Goal: Transaction & Acquisition: Purchase product/service

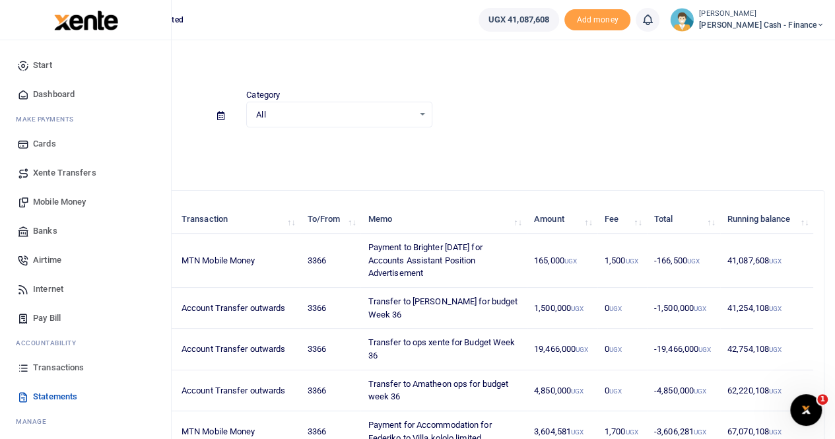
click at [73, 201] on span "Mobile Money" at bounding box center [59, 201] width 53 height 13
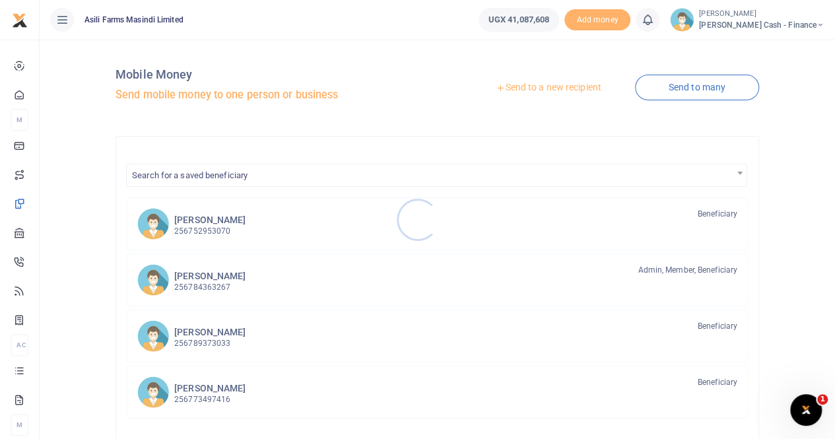
click at [520, 88] on div at bounding box center [417, 219] width 835 height 439
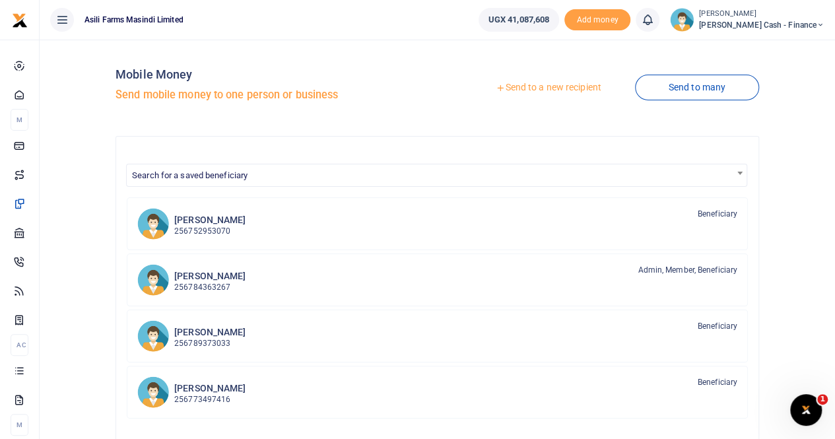
click at [519, 90] on link "Send to a new recipient" at bounding box center [548, 88] width 172 height 24
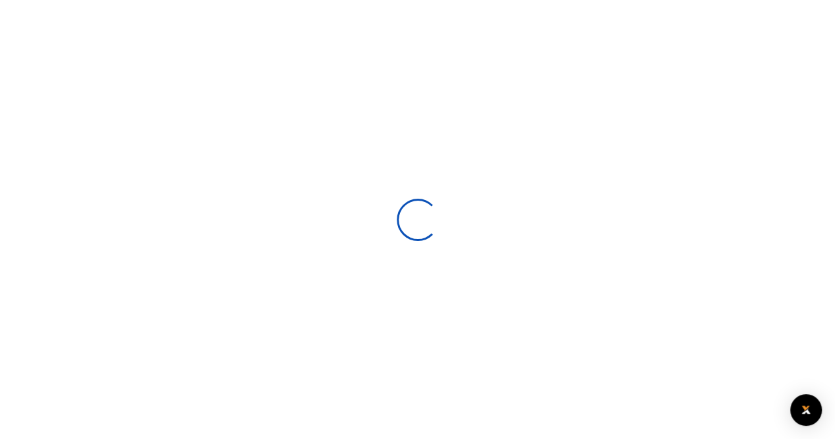
select select
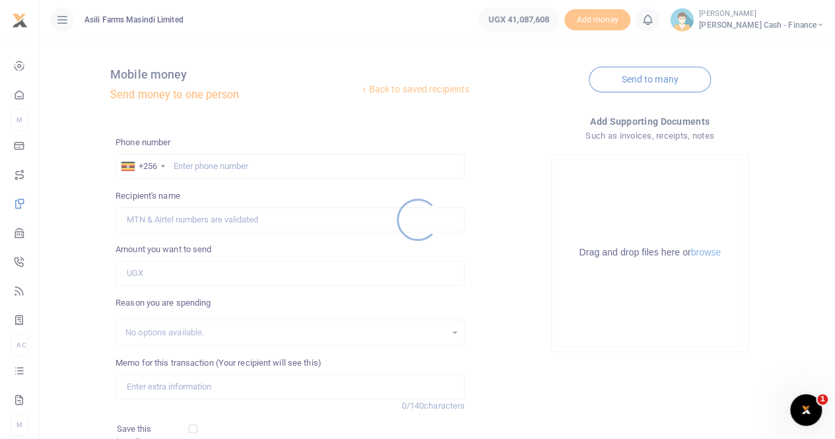
click at [183, 162] on div at bounding box center [417, 219] width 835 height 439
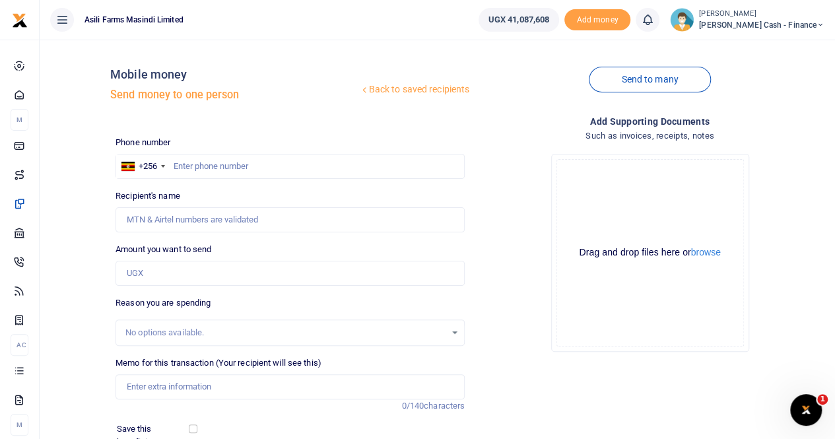
click at [185, 167] on div at bounding box center [417, 219] width 835 height 439
click at [178, 166] on input "text" at bounding box center [289, 166] width 349 height 25
type input "0783950778"
type input "Julius Okoth"
type input "0783950778"
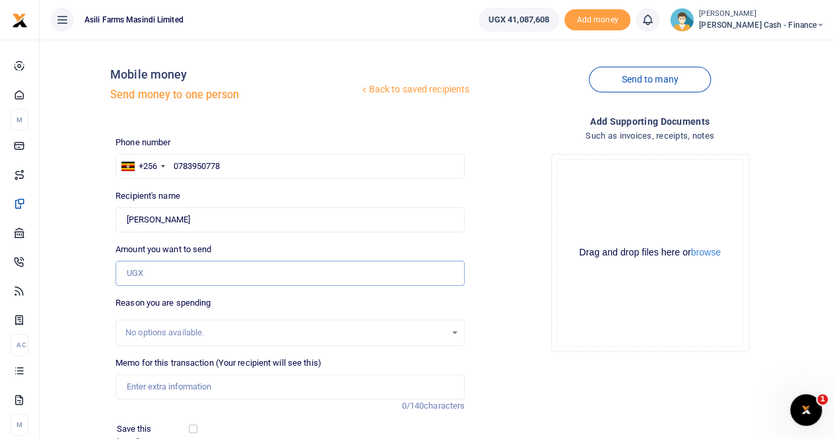
click at [157, 275] on input "Amount you want to send" at bounding box center [289, 273] width 349 height 25
type input "64,000"
click at [155, 381] on input "Memo for this transaction (Your recipient will see this)" at bounding box center [289, 386] width 349 height 25
type input "loading and offloading spares from entebbe airport"
click at [717, 255] on button "browse" at bounding box center [706, 252] width 30 height 10
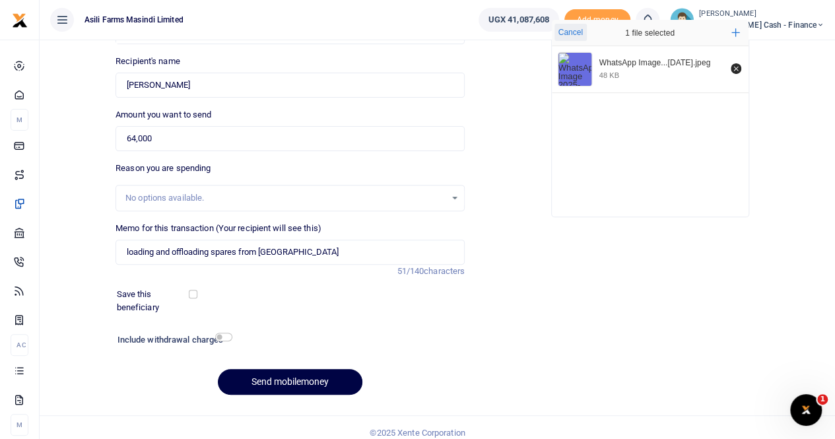
scroll to position [144, 0]
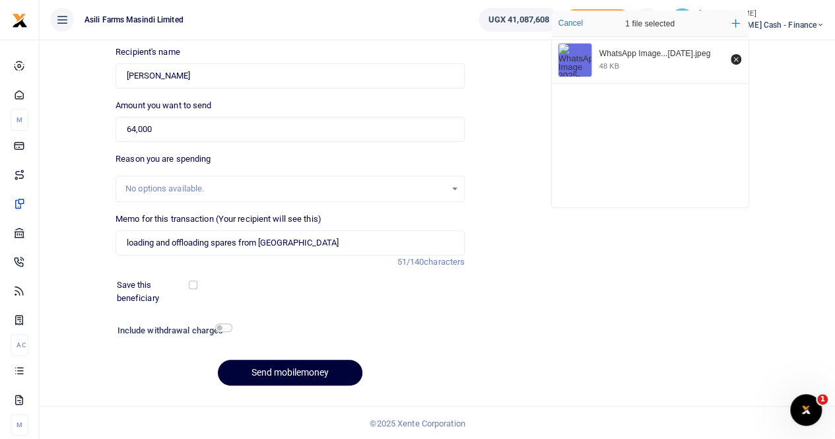
click at [293, 374] on button "Send mobilemoney" at bounding box center [290, 373] width 145 height 26
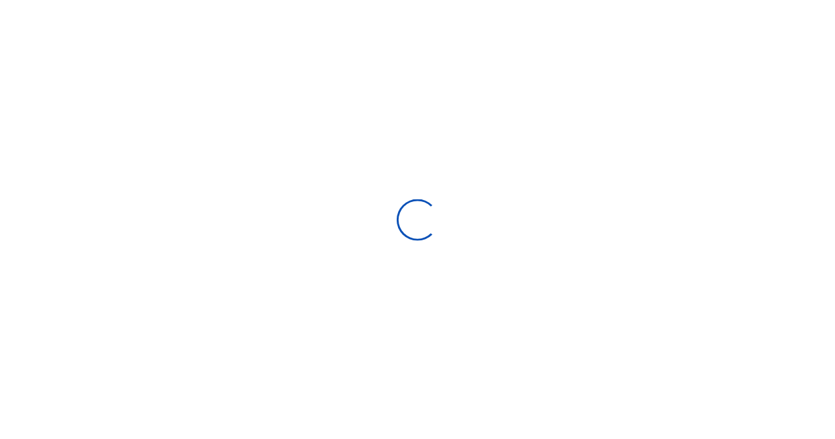
scroll to position [143, 0]
select select
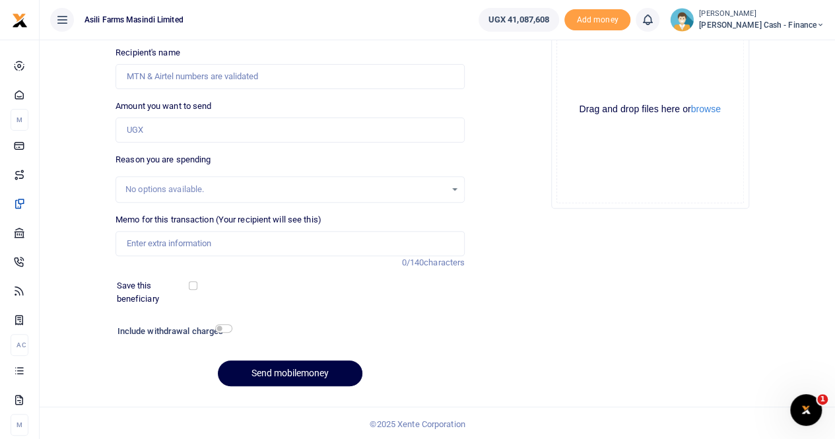
scroll to position [0, 0]
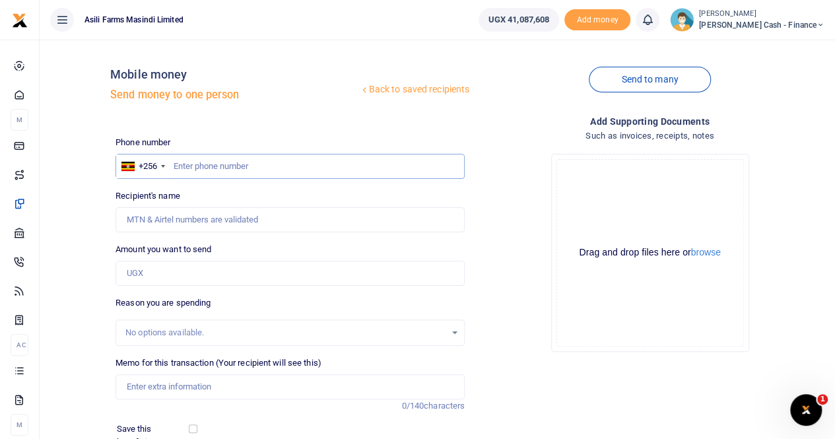
click at [174, 166] on input "text" at bounding box center [289, 166] width 349 height 25
type input "76763596"
type input "Lino Dramani"
type input "767635969"
type input "Vicent Kyagulanyi"
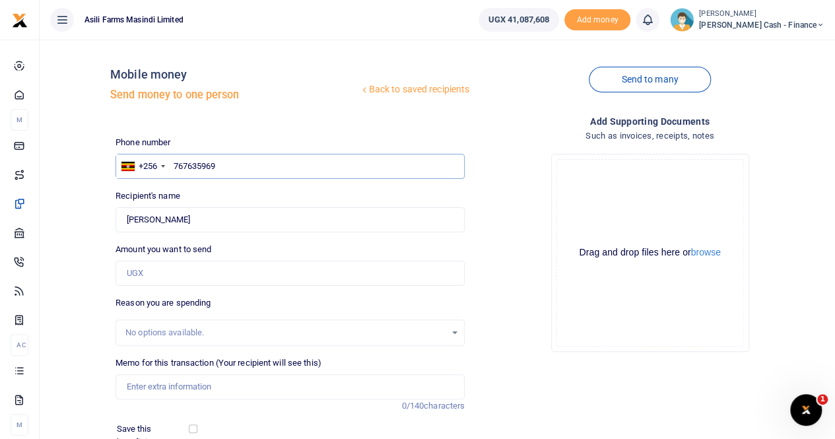
type input "767635969"
click at [228, 221] on input "Found" at bounding box center [289, 219] width 349 height 25
click at [176, 280] on input "Amount you want to send" at bounding box center [289, 273] width 349 height 25
type input "40,000"
click at [145, 392] on input "Memo for this transaction (Your recipient will see this)" at bounding box center [289, 386] width 349 height 25
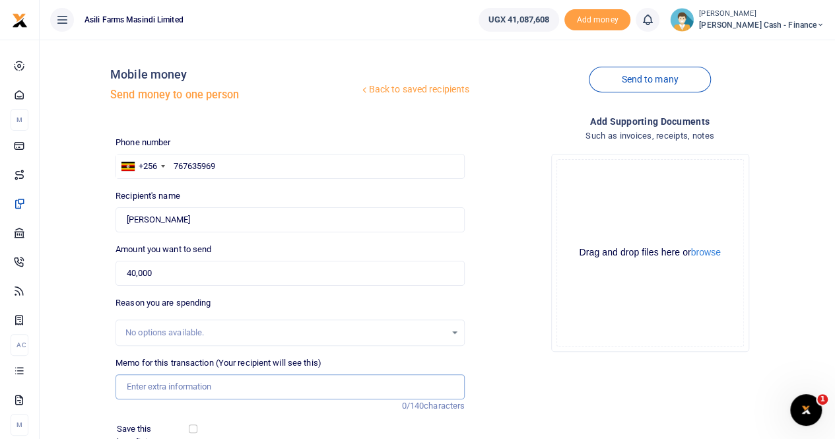
click at [160, 392] on input "Memo for this transaction (Your recipient will see this)" at bounding box center [289, 386] width 349 height 25
type input "Transport of nutriplant to the park"
click at [348, 261] on input "40,000" at bounding box center [289, 273] width 349 height 25
click at [715, 254] on button "browse" at bounding box center [706, 252] width 30 height 10
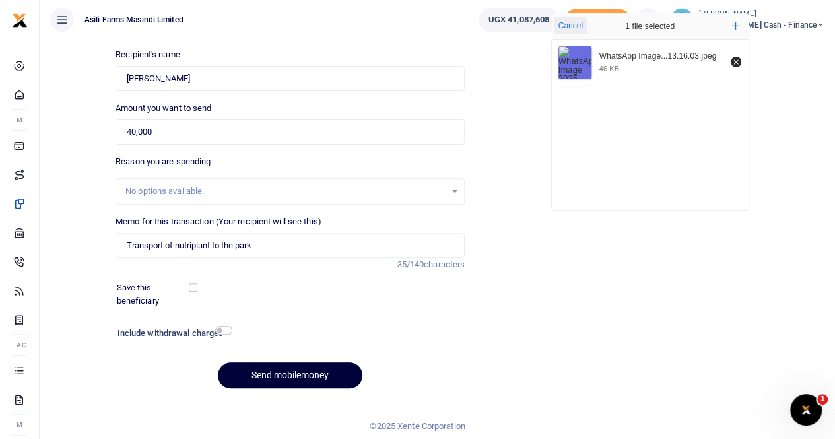
scroll to position [144, 0]
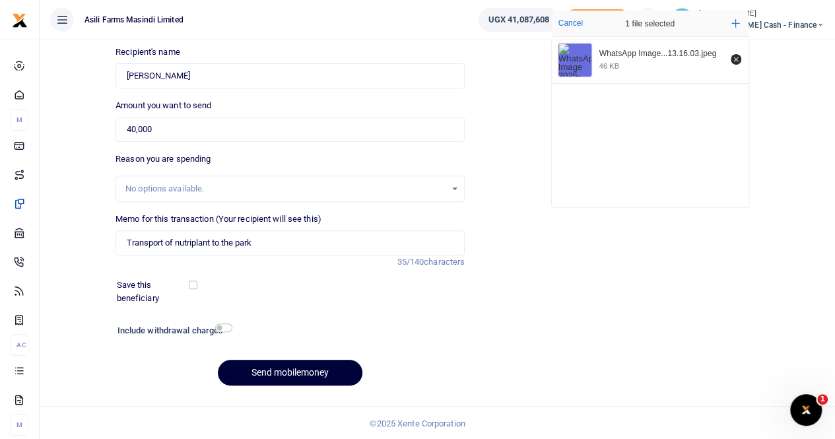
click at [279, 372] on button "Send mobilemoney" at bounding box center [290, 373] width 145 height 26
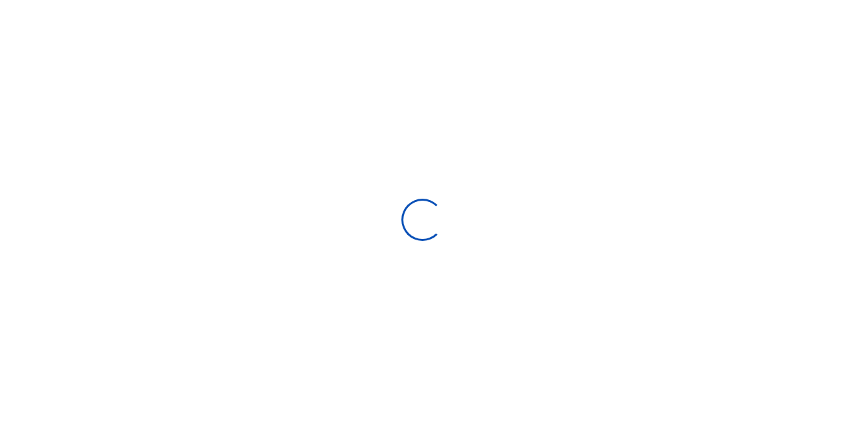
select select
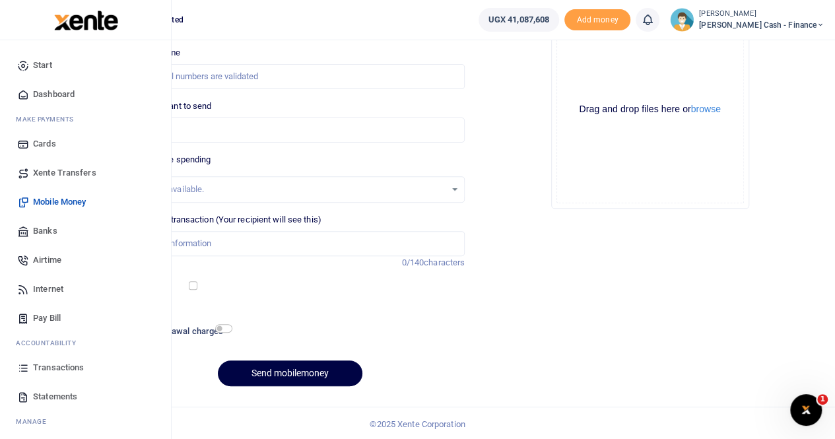
click at [49, 398] on span "Statements" at bounding box center [55, 396] width 44 height 13
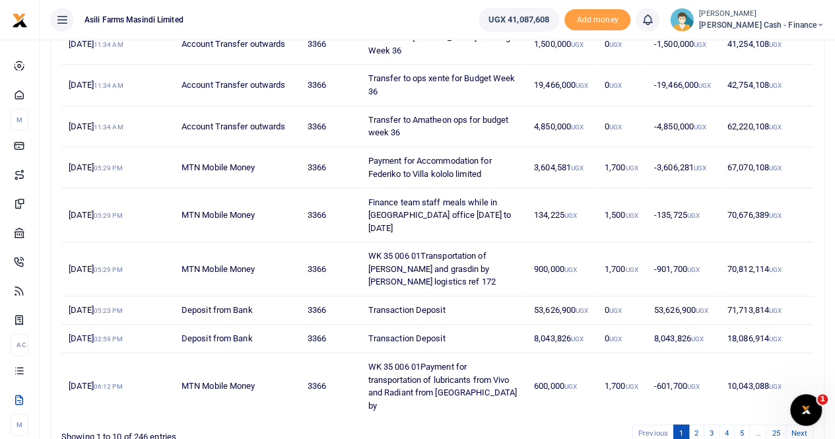
scroll to position [318, 0]
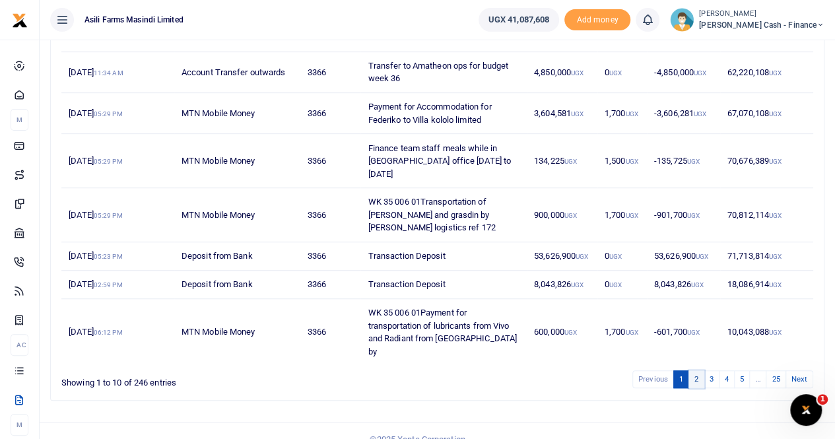
click at [693, 370] on link "2" at bounding box center [696, 379] width 16 height 18
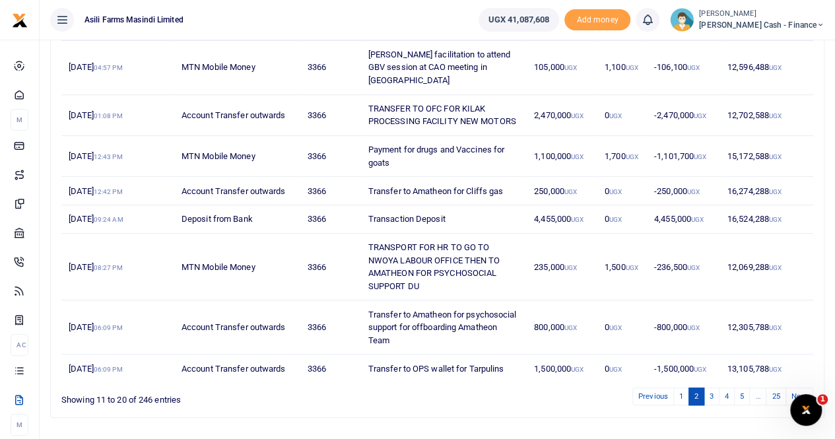
scroll to position [293, 0]
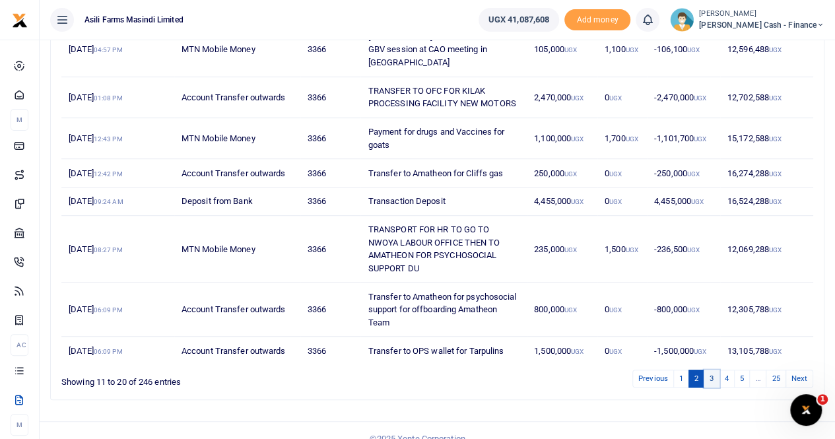
click at [715, 370] on link "3" at bounding box center [712, 379] width 16 height 18
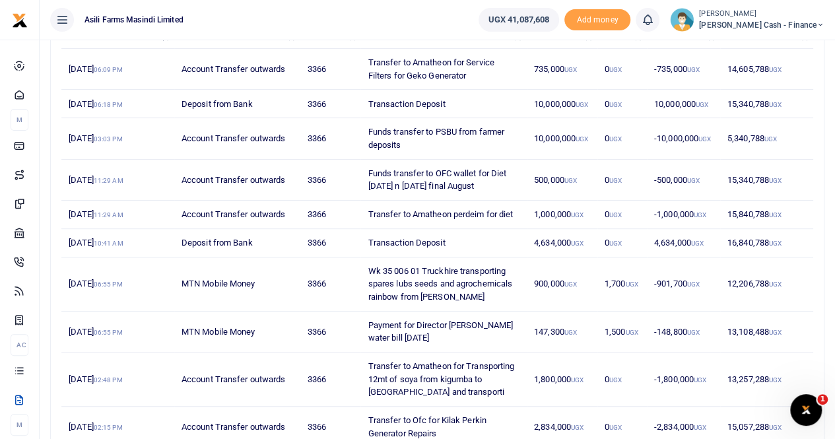
scroll to position [264, 0]
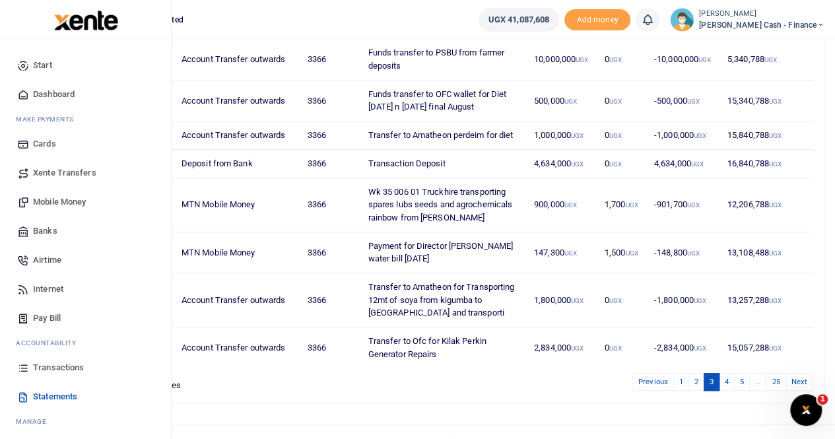
click at [65, 366] on span "Transactions" at bounding box center [58, 367] width 51 height 13
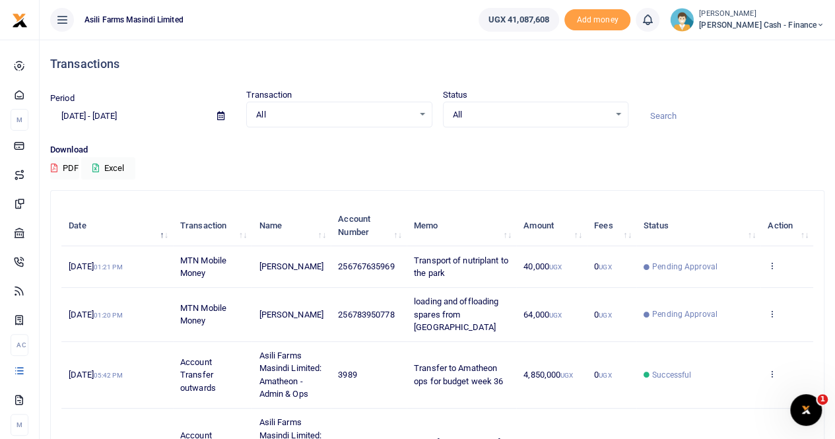
click at [220, 117] on icon at bounding box center [220, 116] width 7 height 9
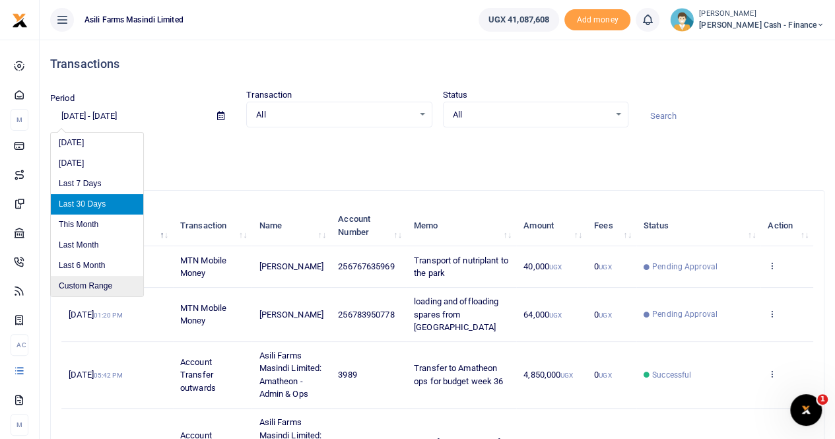
click at [89, 283] on li "Custom Range" at bounding box center [97, 286] width 92 height 20
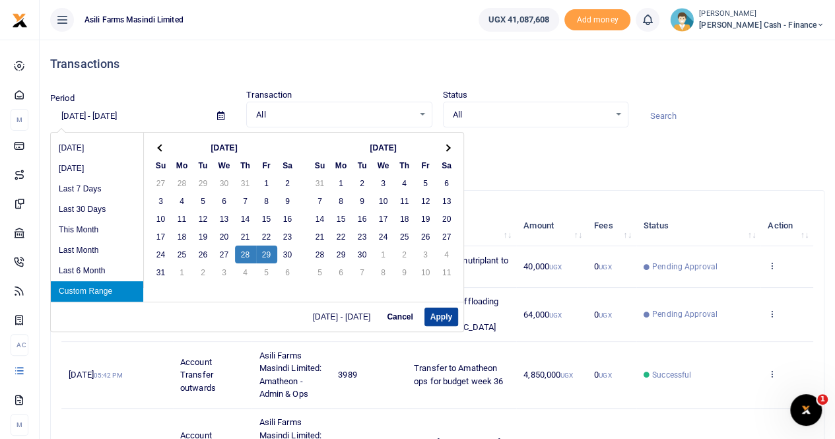
click at [440, 319] on button "Apply" at bounding box center [441, 317] width 34 height 18
type input "08/28/2025 - 08/29/2025"
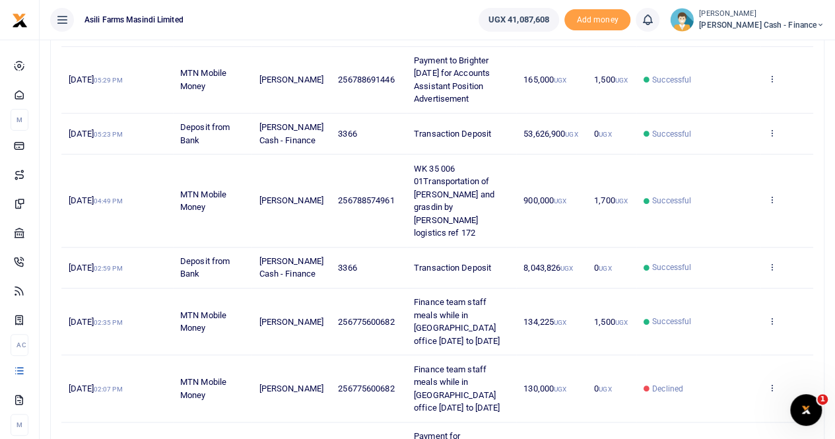
scroll to position [589, 0]
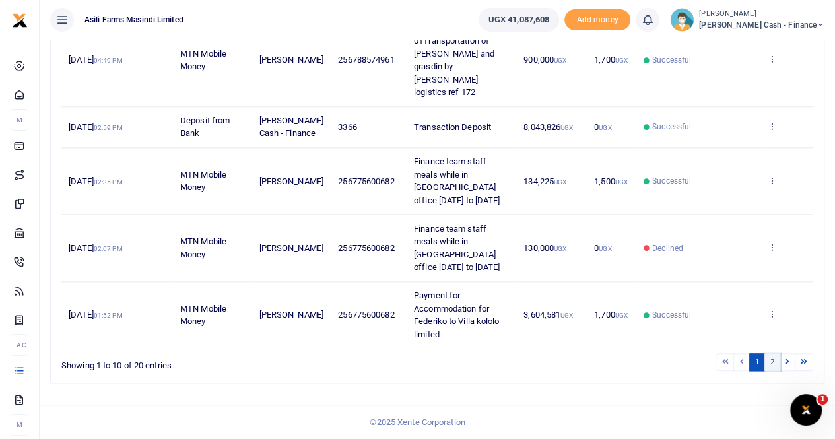
click at [772, 362] on link "2" at bounding box center [772, 362] width 16 height 18
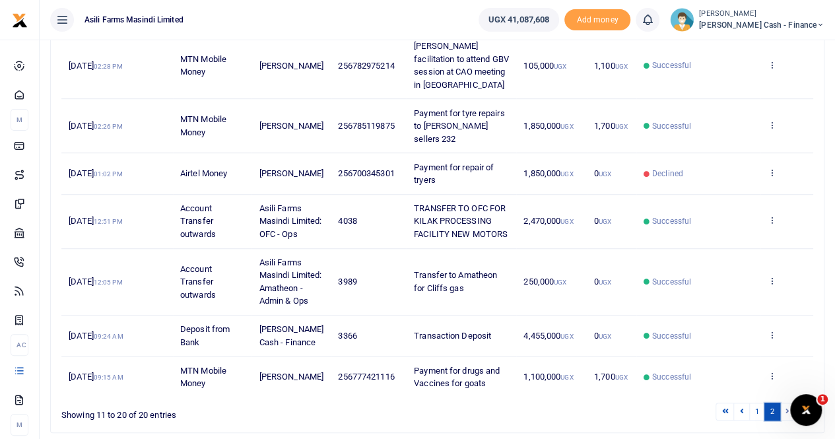
scroll to position [407, 0]
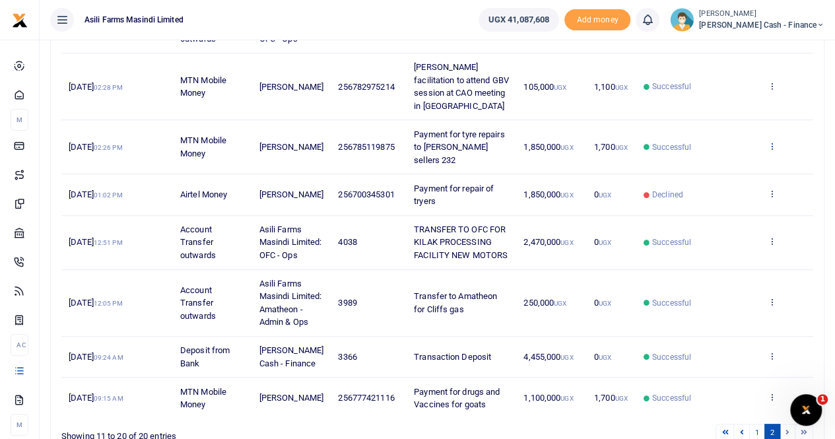
click at [776, 141] on icon at bounding box center [772, 145] width 9 height 9
click at [727, 144] on link "View details" at bounding box center [724, 148] width 104 height 18
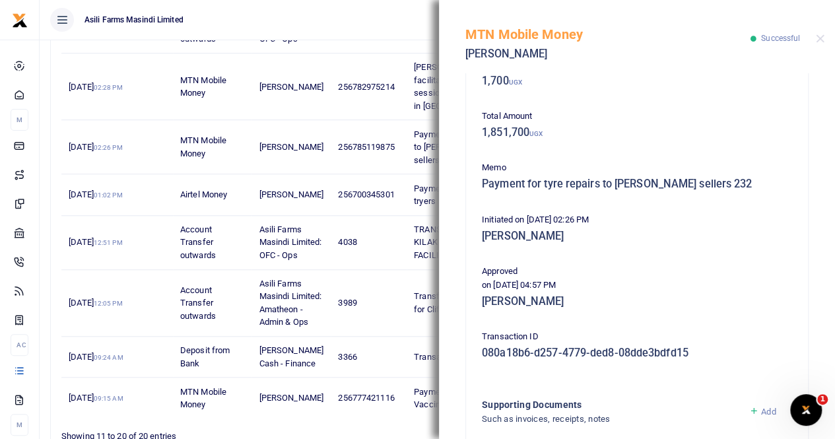
scroll to position [264, 0]
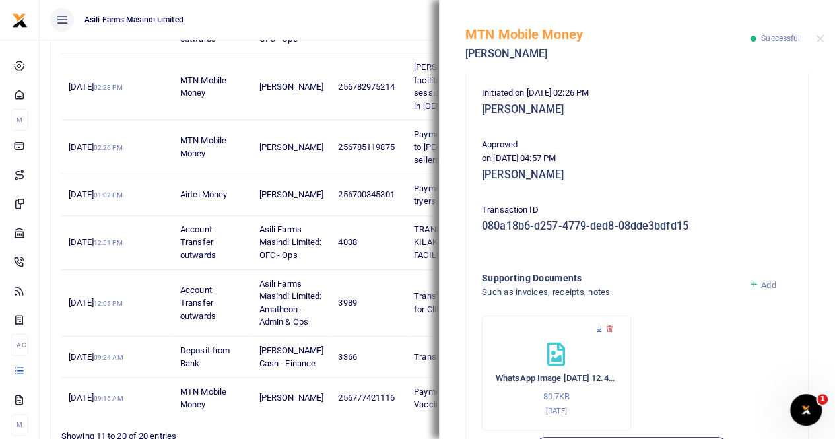
click at [598, 329] on icon at bounding box center [599, 329] width 9 height 9
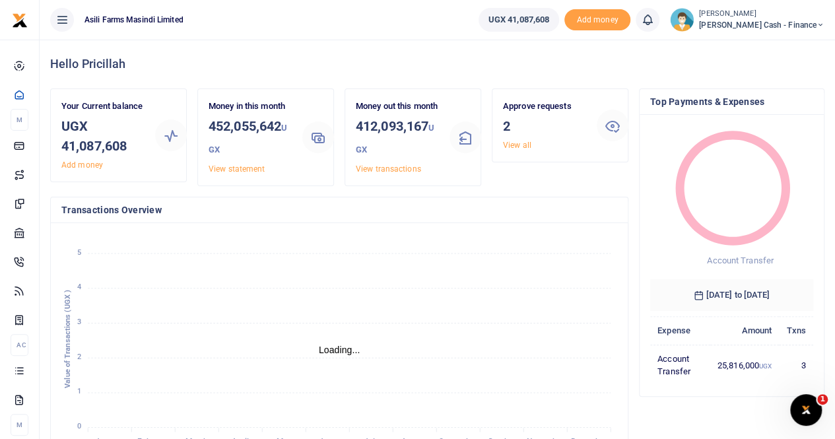
scroll to position [11, 11]
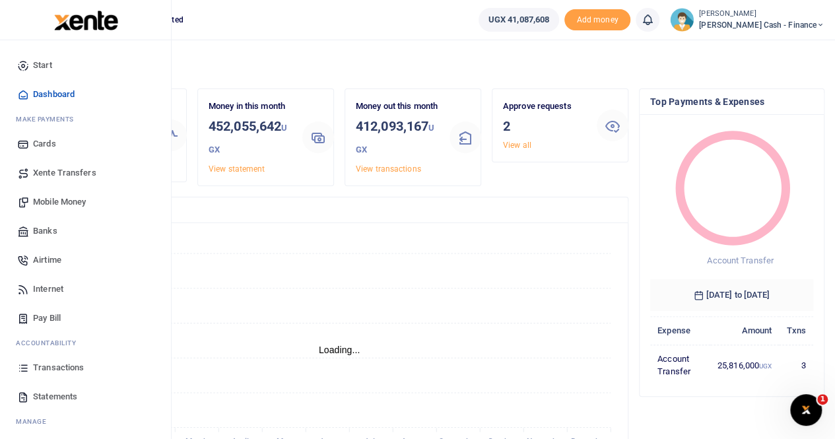
click at [67, 366] on span "Transactions" at bounding box center [58, 367] width 51 height 13
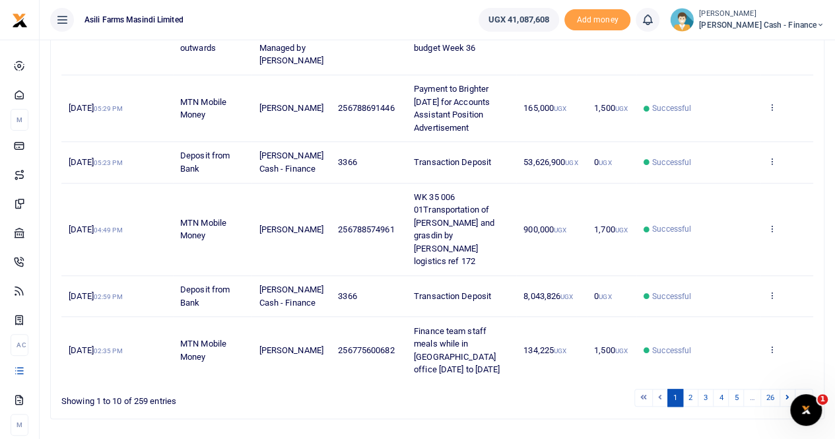
scroll to position [550, 0]
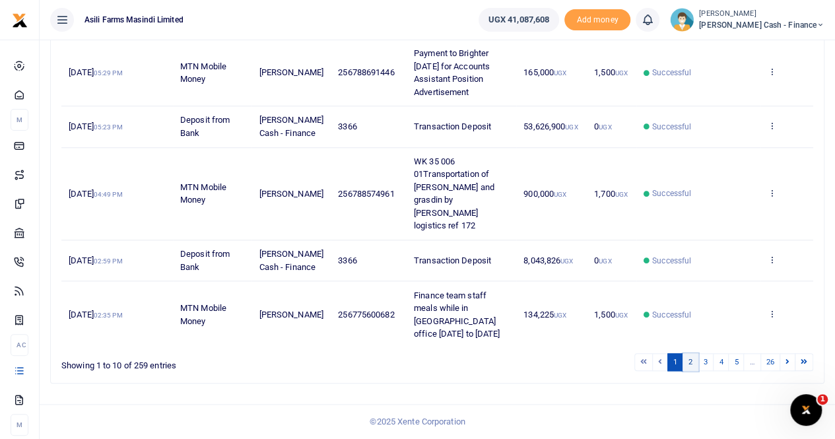
click at [693, 366] on link "2" at bounding box center [690, 362] width 16 height 18
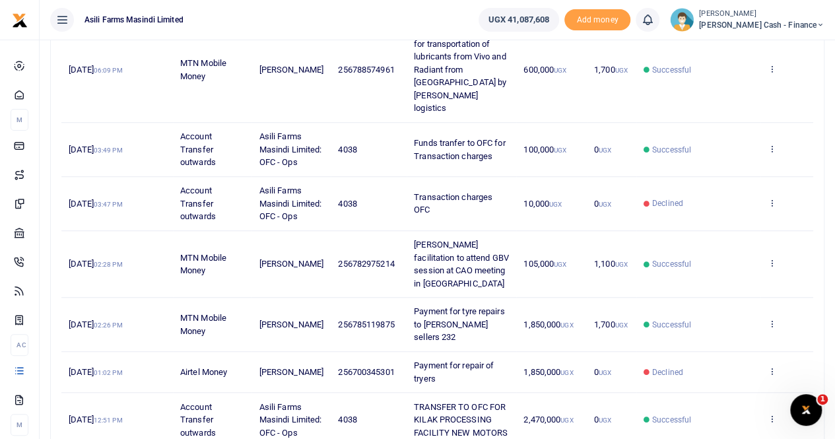
scroll to position [194, 0]
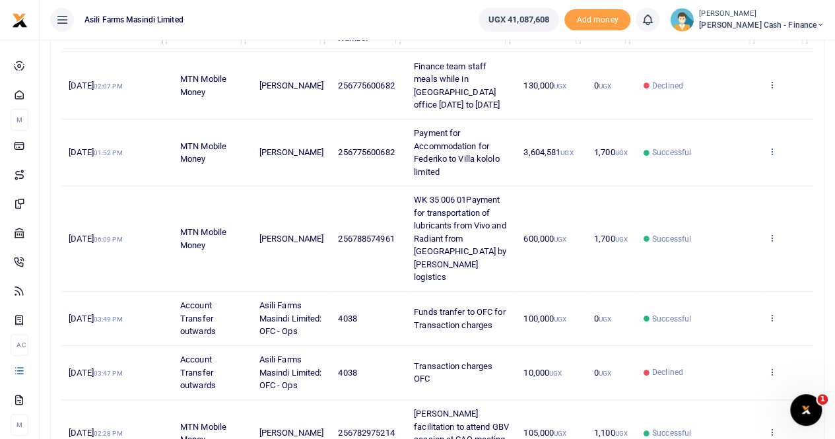
click at [774, 149] on icon at bounding box center [772, 151] width 9 height 9
click at [717, 170] on link "View details" at bounding box center [724, 173] width 104 height 18
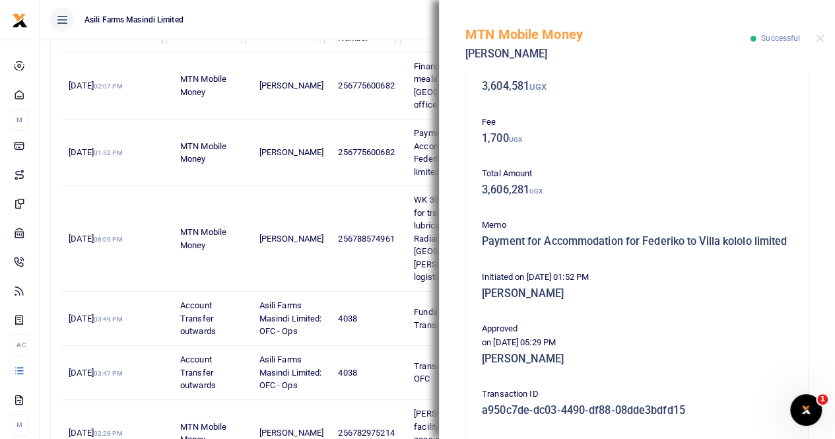
scroll to position [331, 0]
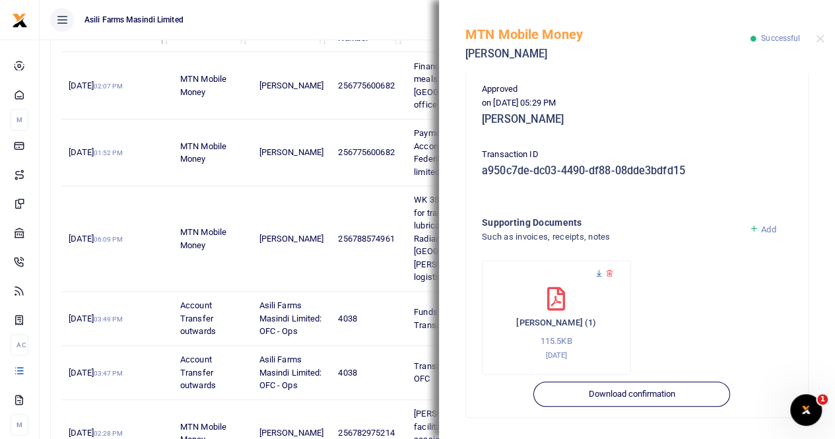
click at [595, 273] on icon at bounding box center [599, 273] width 9 height 9
